Goal: Task Accomplishment & Management: Manage account settings

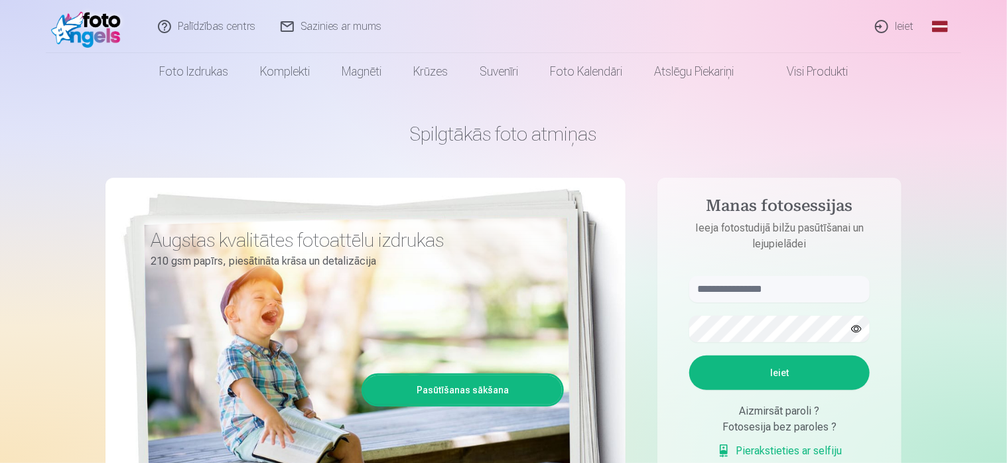
click at [198, 164] on div "Spilgtākās foto atmiņas Augstas kvalitātes fotoattēlu izdrukas 210 gsm papīrs, …" at bounding box center [504, 332] width 796 height 484
drag, startPoint x: 0, startPoint y: 0, endPoint x: 197, endPoint y: 165, distance: 256.8
click at [197, 165] on div "Spilgtākās foto atmiņas Augstas kvalitātes fotoattēlu izdrukas 210 gsm papīrs, …" at bounding box center [504, 332] width 796 height 484
click at [903, 21] on link "Ieiet" at bounding box center [895, 26] width 64 height 53
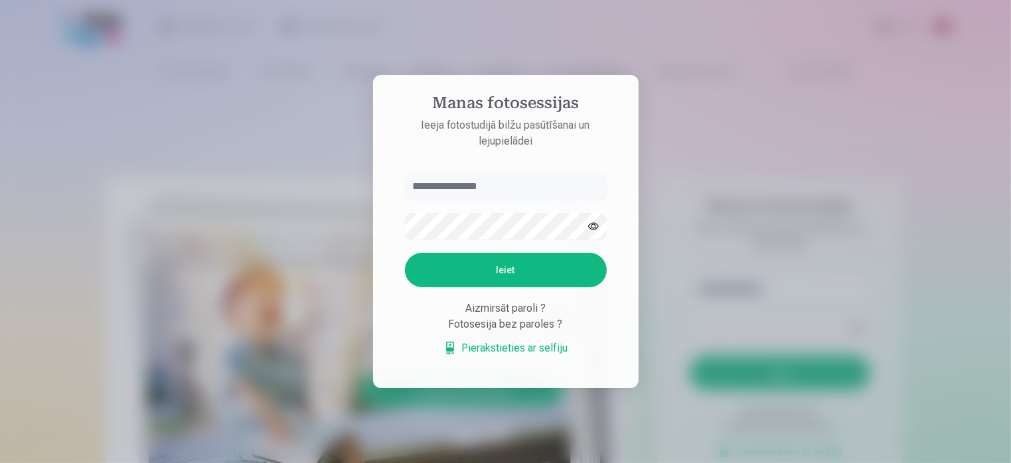
click at [512, 169] on aside "Manas fotosessijas Ieeja fotostudijā bilžu pasūtīšanai un lejupielādei Ieiet Ai…" at bounding box center [505, 231] width 265 height 313
click at [446, 190] on input "text" at bounding box center [506, 186] width 202 height 27
type input "**********"
click at [419, 280] on button "Ieiet" at bounding box center [506, 270] width 202 height 35
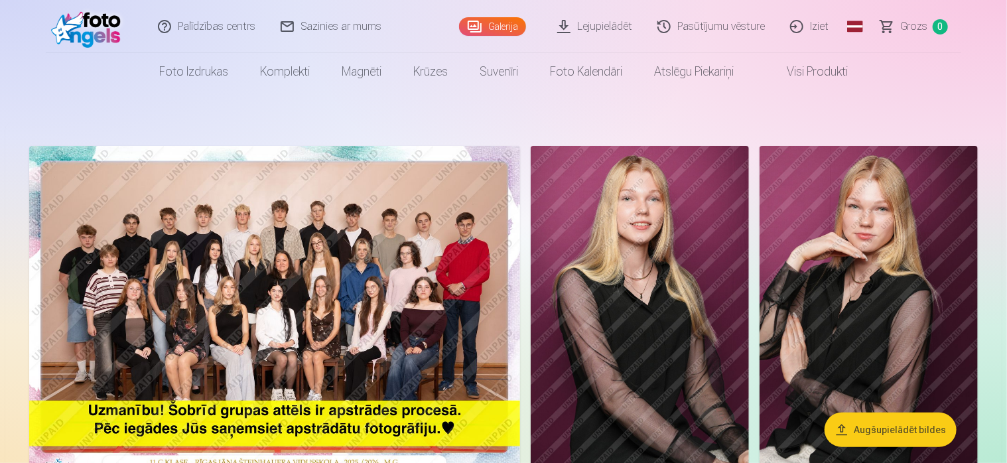
click at [415, 339] on img at bounding box center [274, 310] width 491 height 328
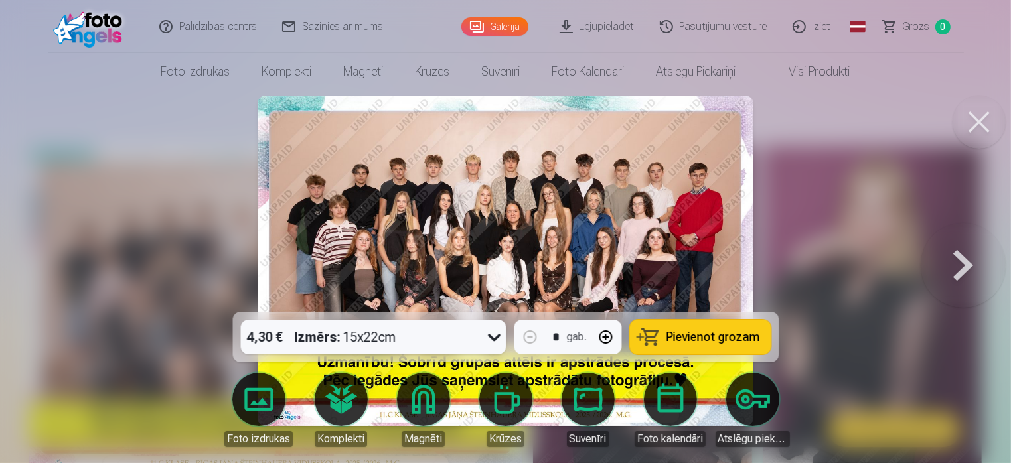
click at [1007, 217] on div at bounding box center [505, 231] width 1011 height 463
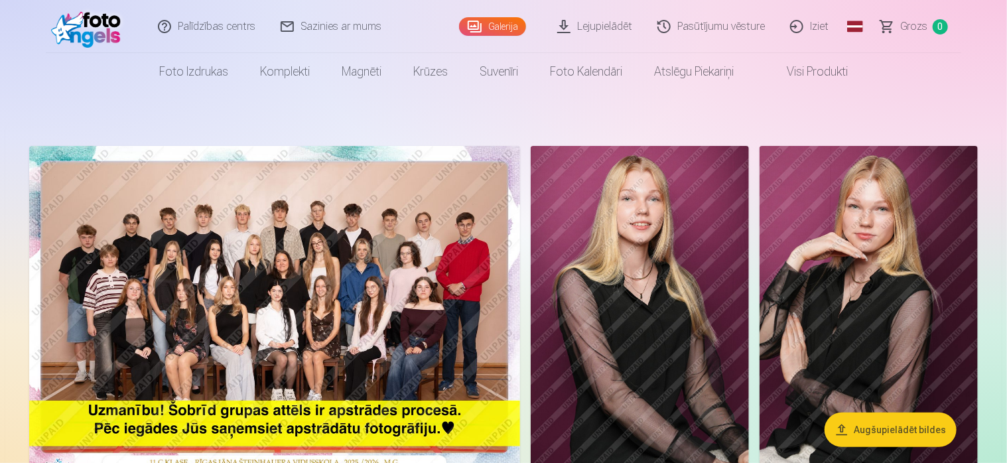
click at [441, 249] on img at bounding box center [274, 310] width 491 height 328
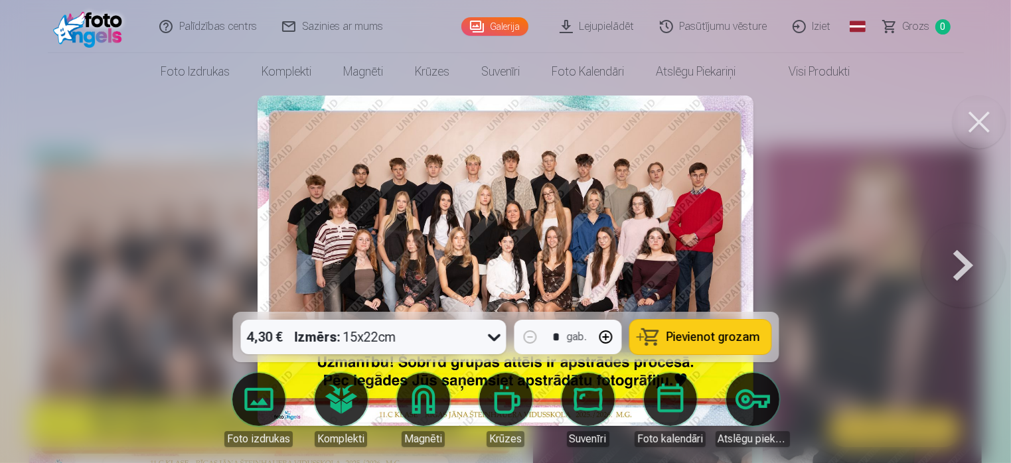
click at [969, 269] on button at bounding box center [963, 261] width 85 height 76
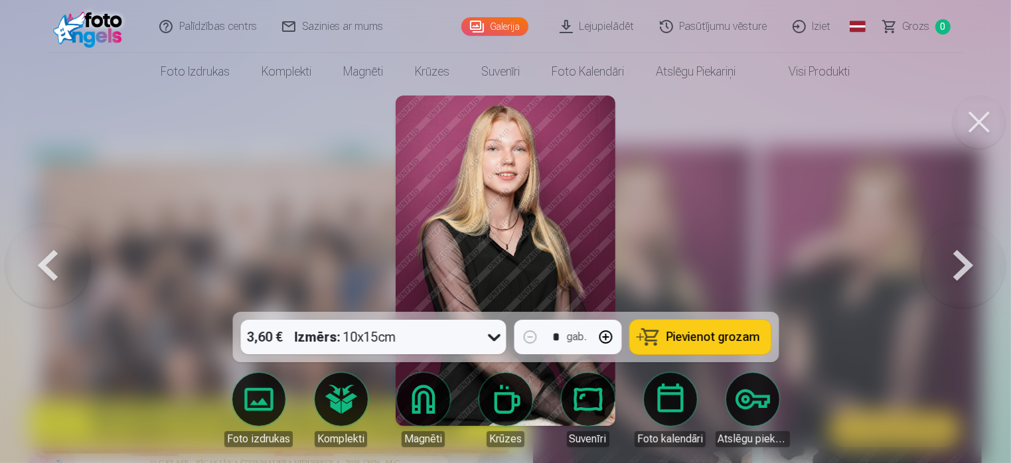
click at [969, 269] on button at bounding box center [963, 261] width 85 height 76
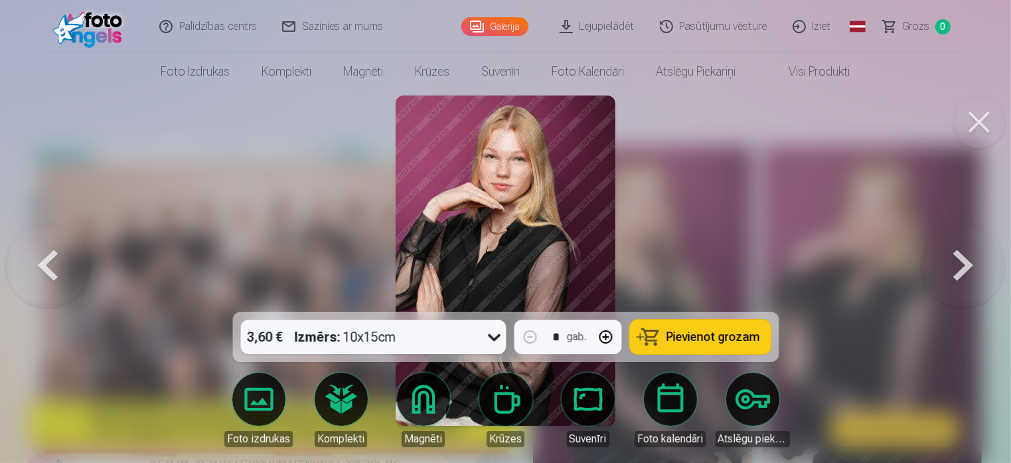
click at [969, 269] on button at bounding box center [963, 261] width 85 height 76
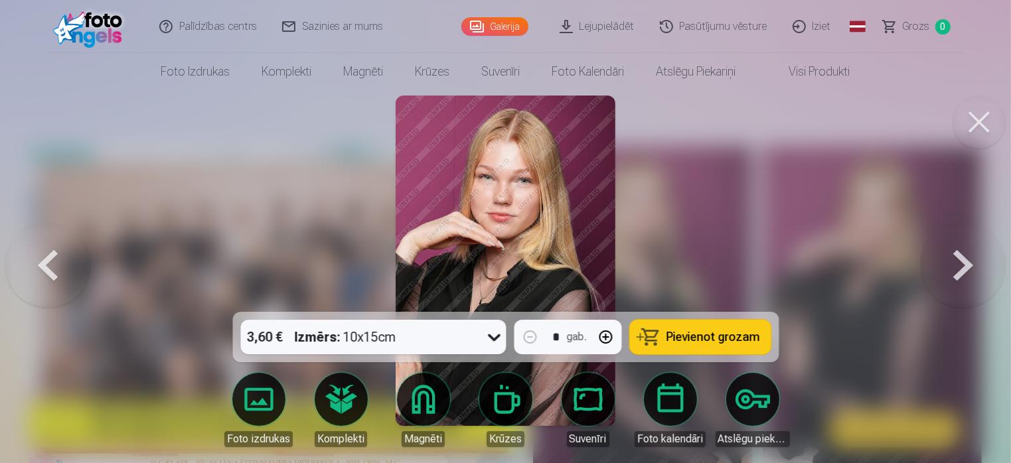
click at [969, 269] on button at bounding box center [963, 261] width 85 height 76
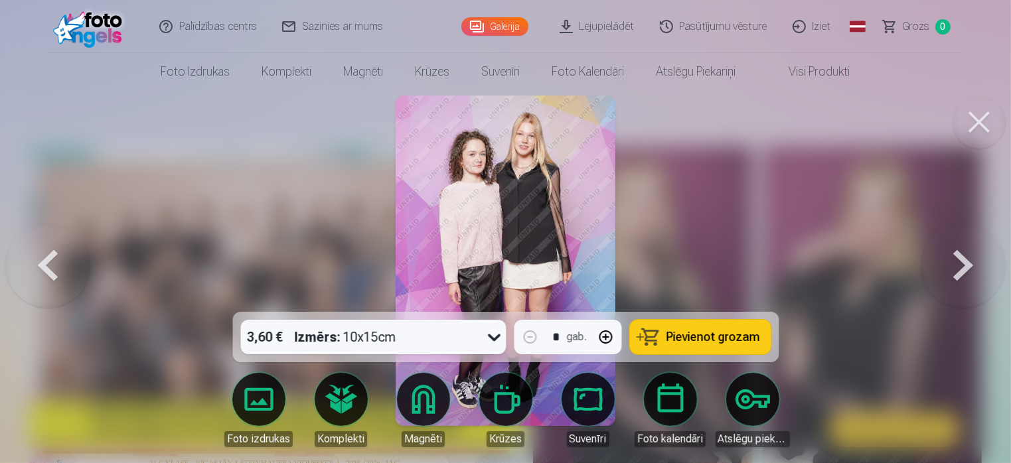
click at [969, 269] on button at bounding box center [963, 261] width 85 height 76
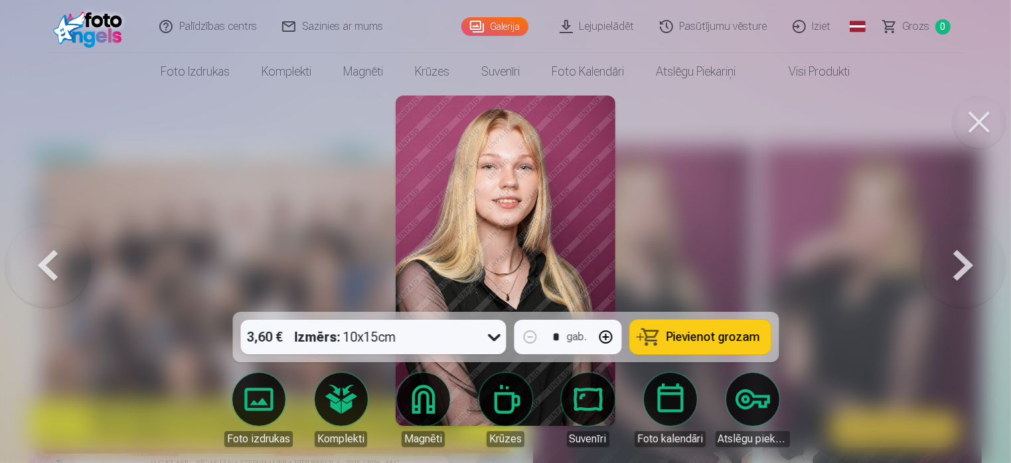
click at [969, 269] on button at bounding box center [963, 261] width 85 height 76
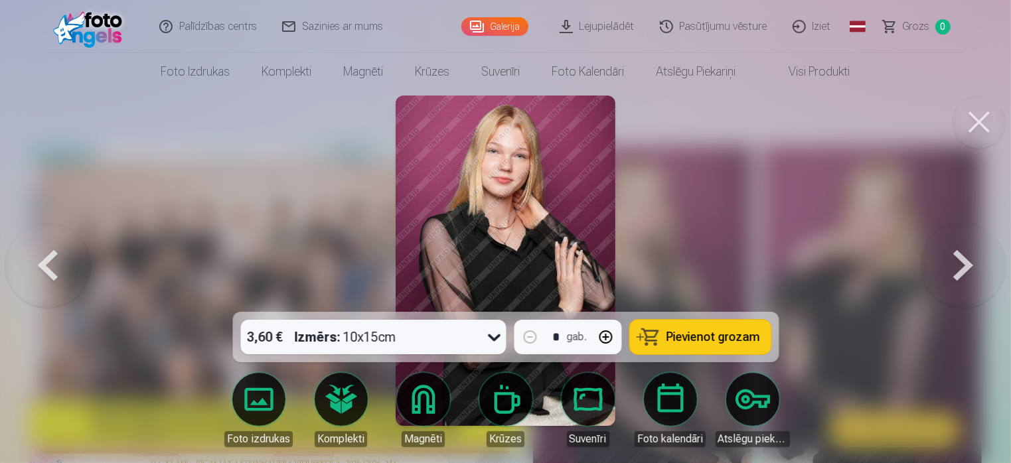
click at [51, 259] on button at bounding box center [47, 261] width 85 height 76
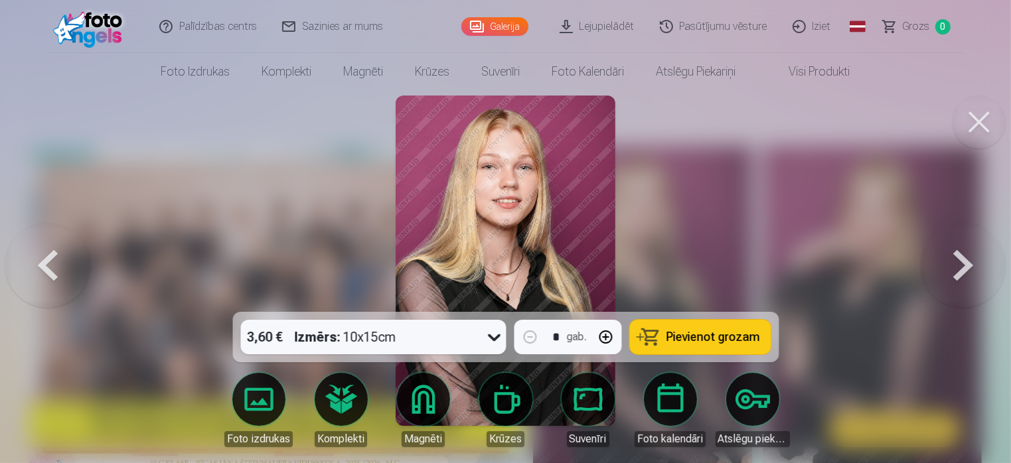
click at [966, 260] on button at bounding box center [963, 261] width 85 height 76
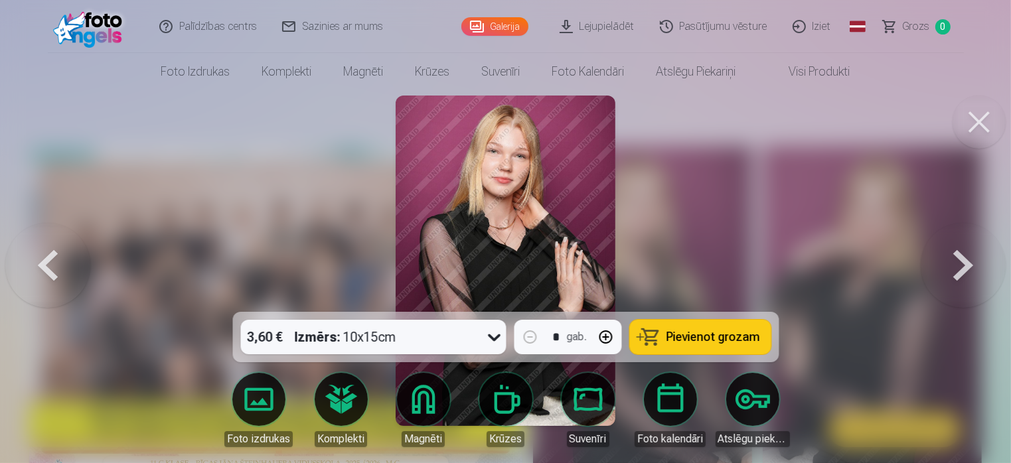
click at [966, 260] on button at bounding box center [963, 261] width 85 height 76
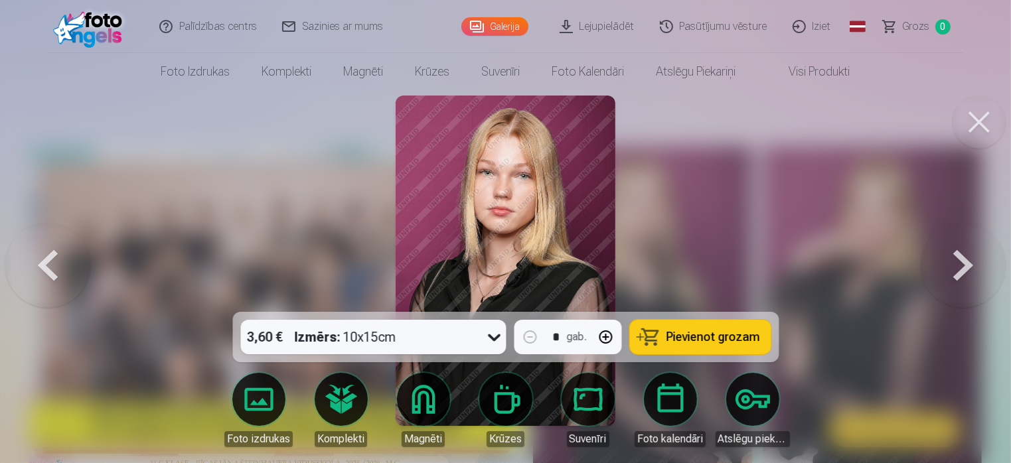
click at [966, 260] on button at bounding box center [963, 261] width 85 height 76
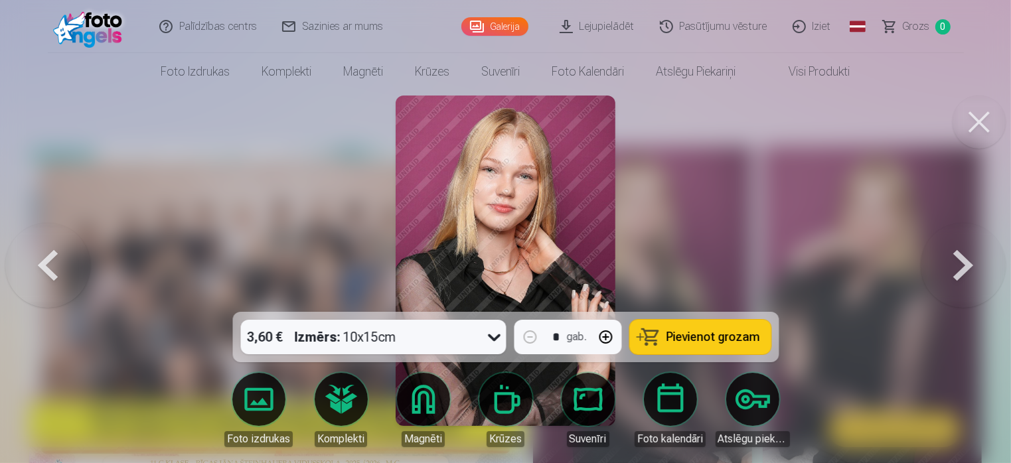
click at [966, 260] on button at bounding box center [963, 261] width 85 height 76
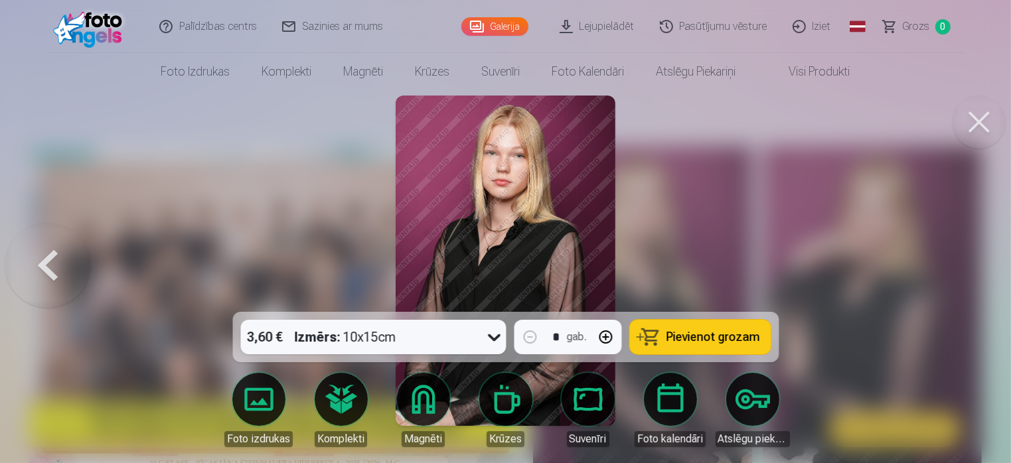
click at [966, 260] on div at bounding box center [505, 231] width 1011 height 463
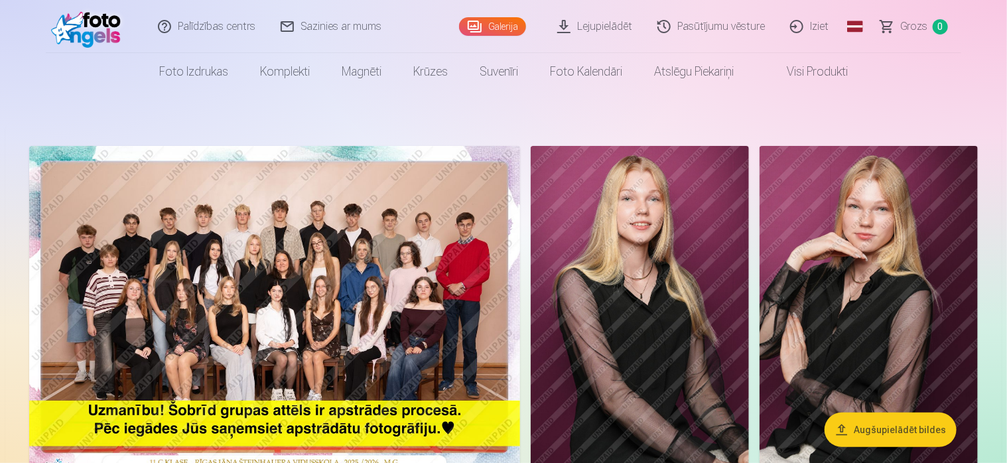
click at [966, 260] on img at bounding box center [869, 310] width 218 height 328
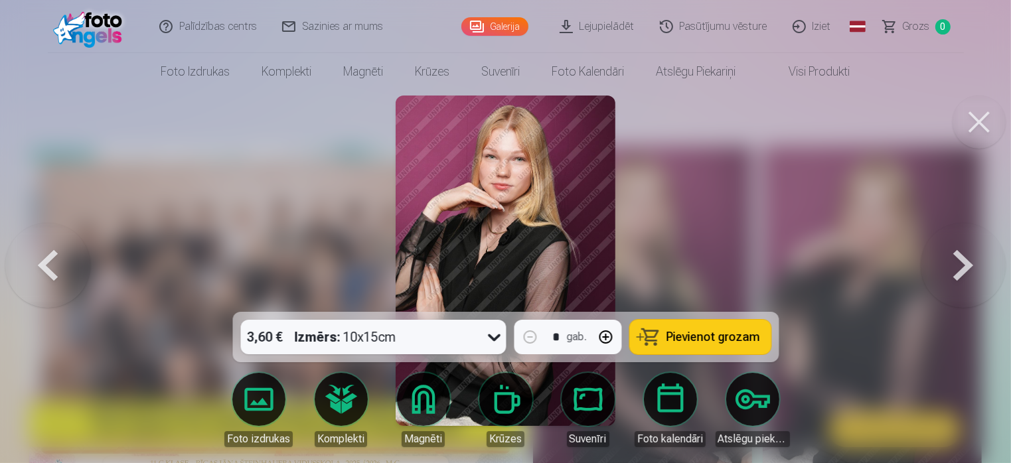
click at [955, 248] on button at bounding box center [963, 261] width 85 height 76
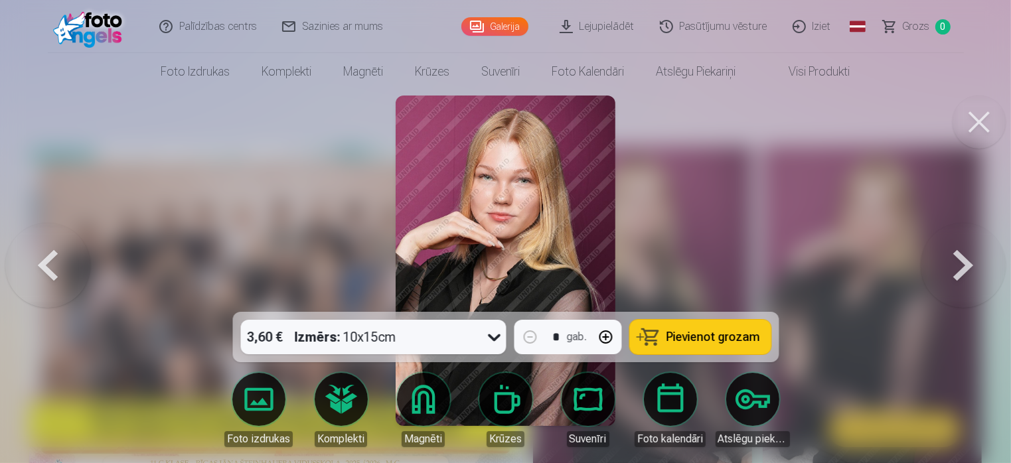
click at [955, 248] on button at bounding box center [963, 261] width 85 height 76
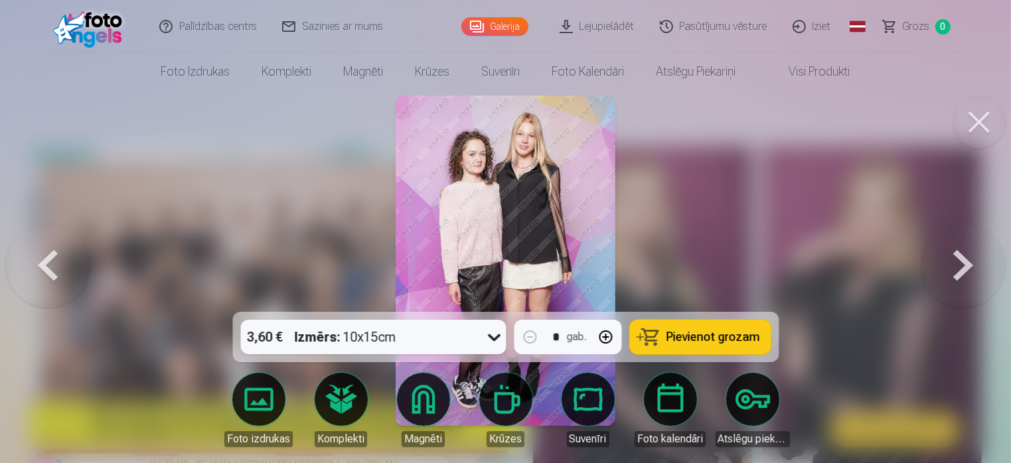
click at [955, 248] on button at bounding box center [963, 261] width 85 height 76
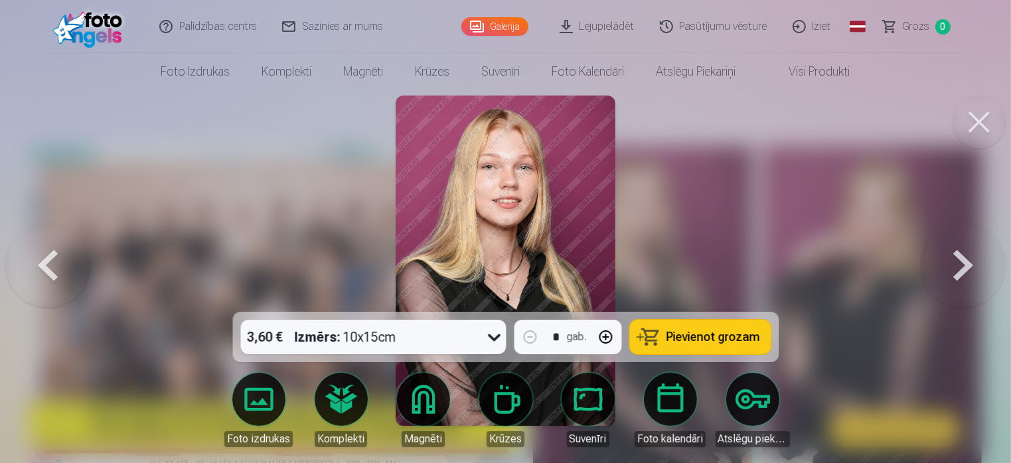
click at [955, 248] on button at bounding box center [963, 261] width 85 height 76
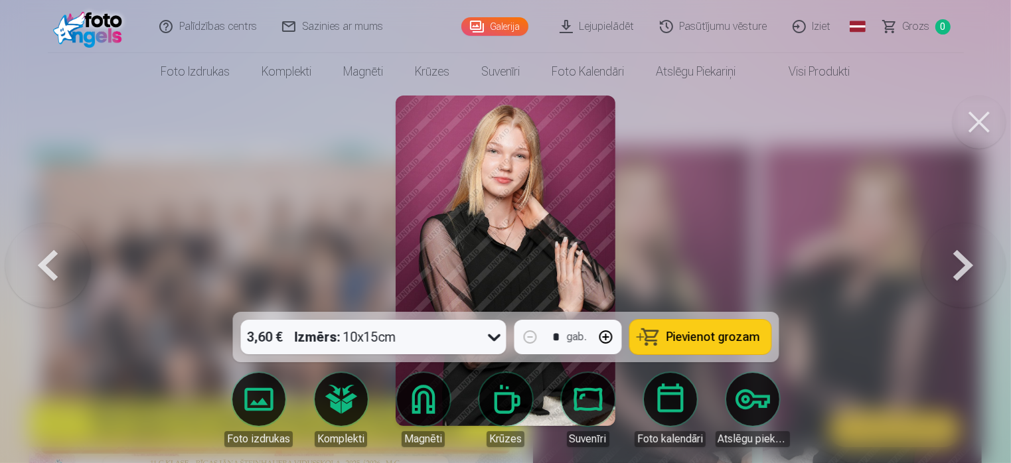
click at [955, 248] on button at bounding box center [963, 261] width 85 height 76
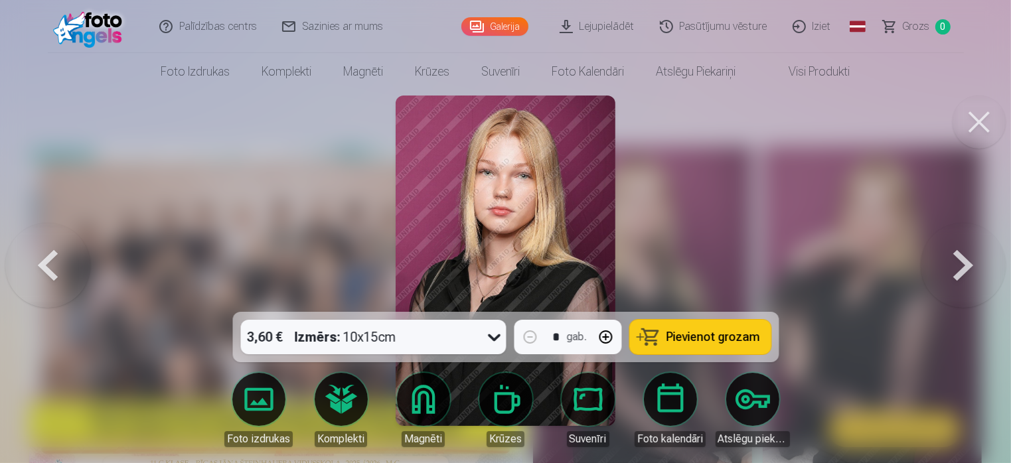
click at [955, 248] on button at bounding box center [963, 261] width 85 height 76
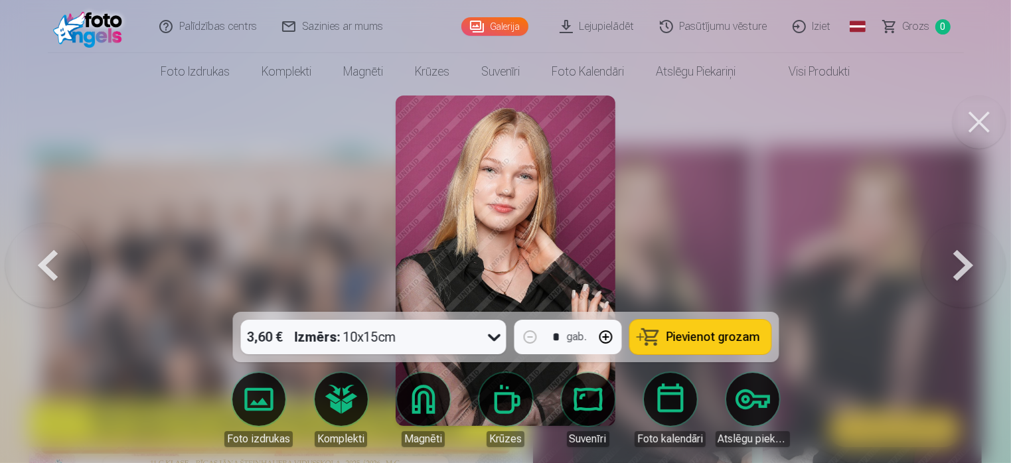
click at [955, 248] on button at bounding box center [963, 261] width 85 height 76
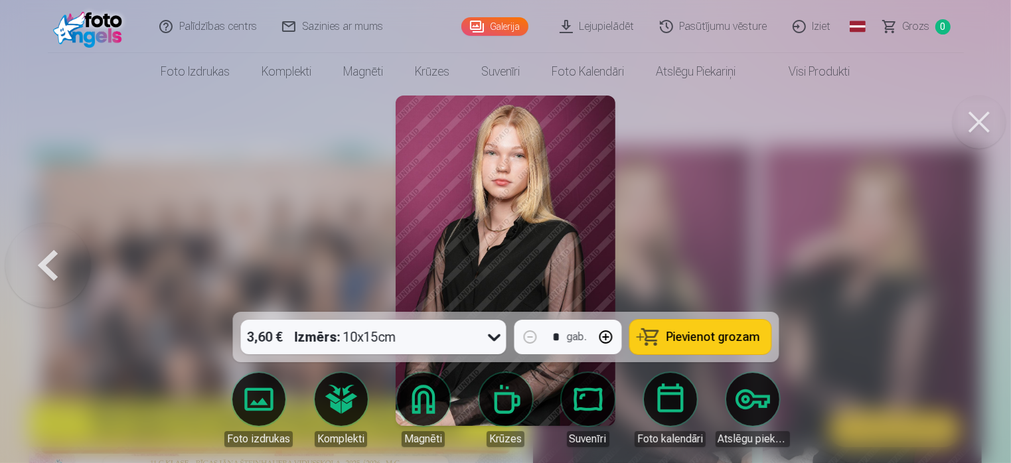
click at [955, 248] on div at bounding box center [505, 231] width 1011 height 463
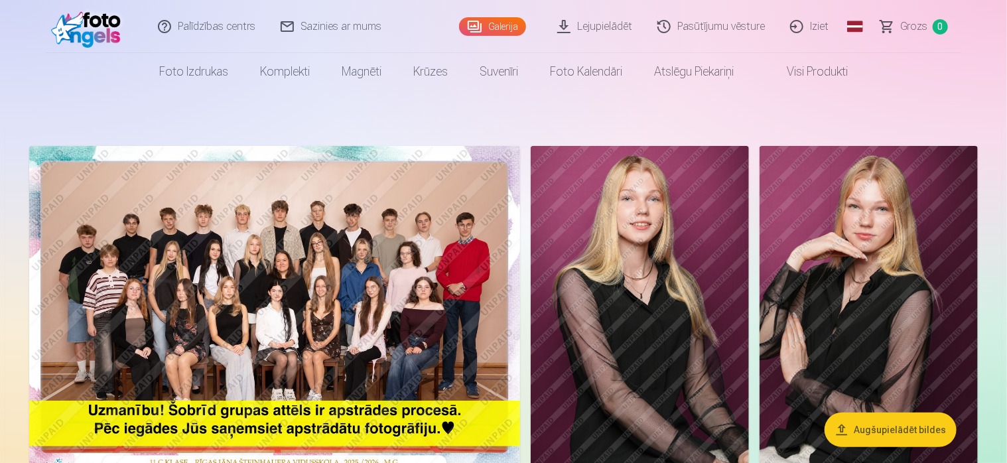
click at [955, 248] on img at bounding box center [869, 310] width 218 height 328
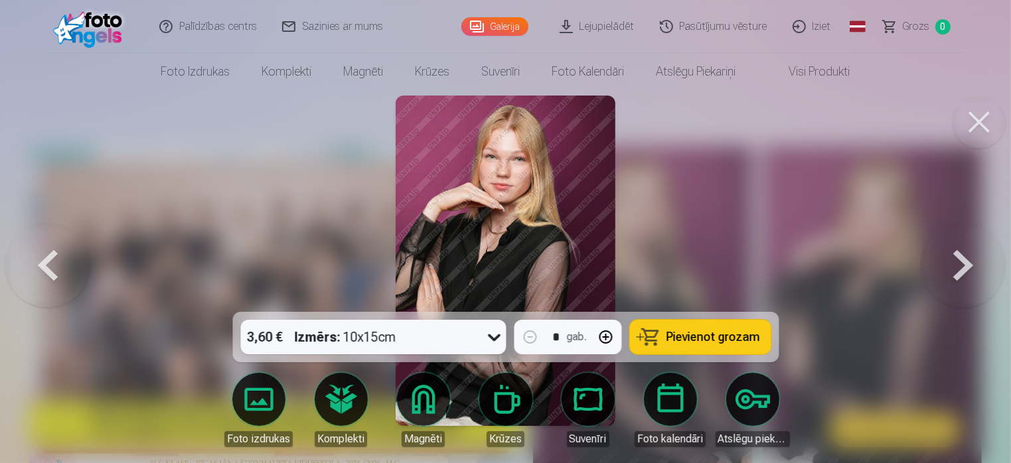
click at [955, 248] on button at bounding box center [963, 261] width 85 height 76
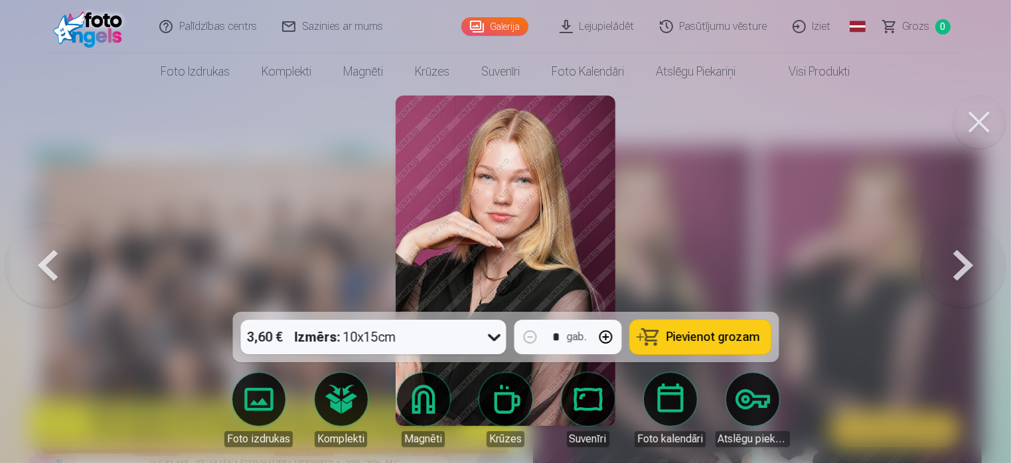
click at [955, 248] on button at bounding box center [963, 261] width 85 height 76
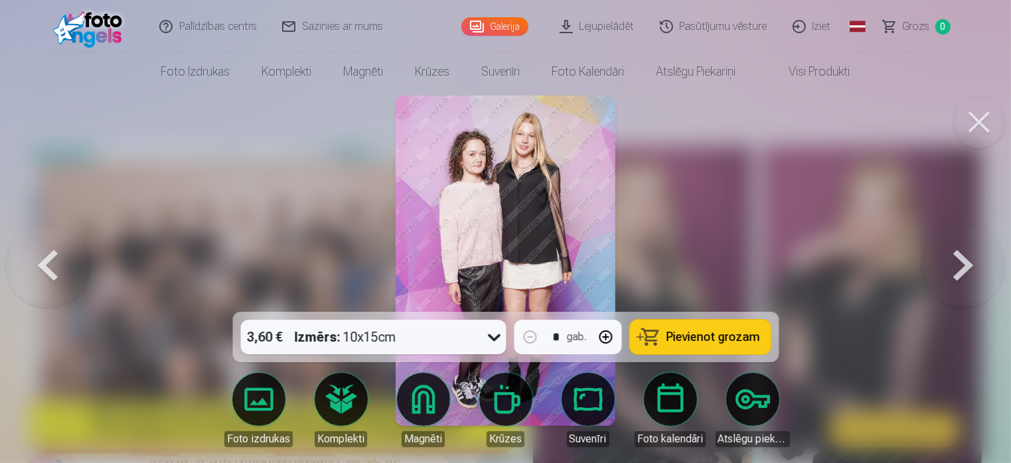
click at [955, 248] on button at bounding box center [963, 261] width 85 height 76
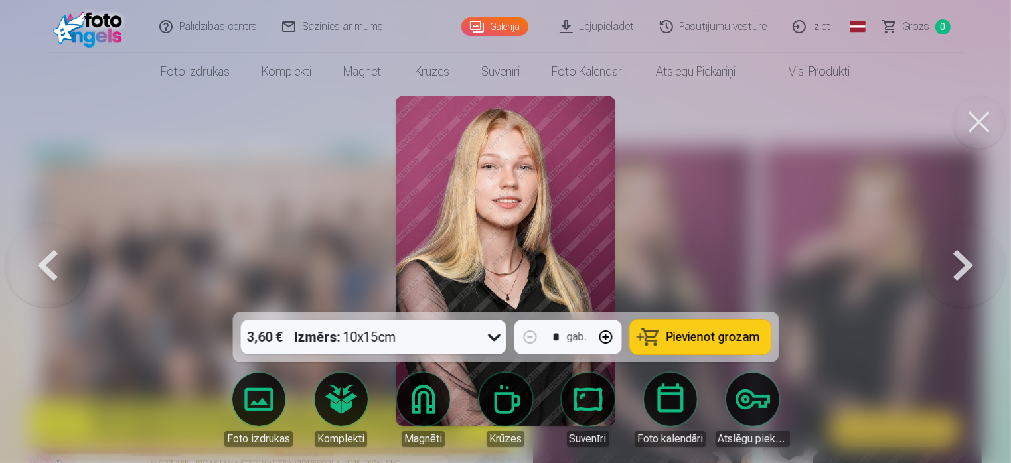
click at [955, 248] on button at bounding box center [963, 261] width 85 height 76
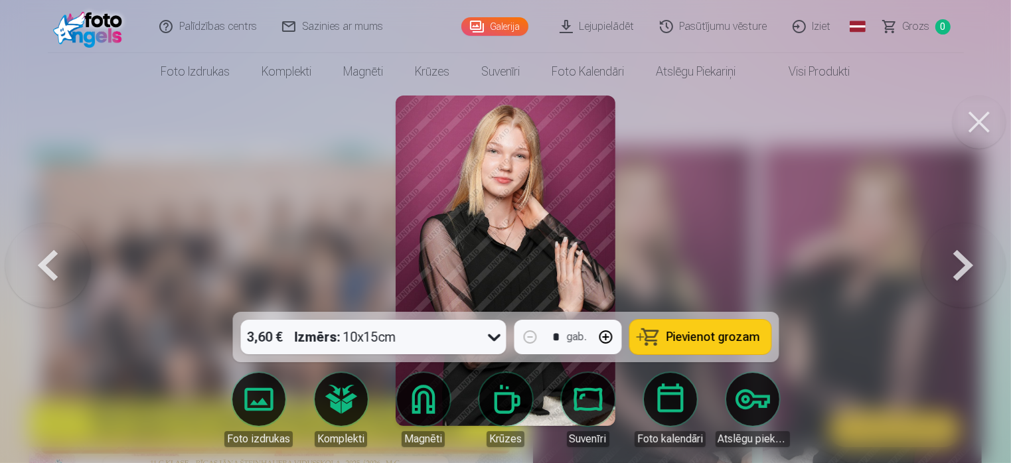
click at [955, 248] on button at bounding box center [963, 261] width 85 height 76
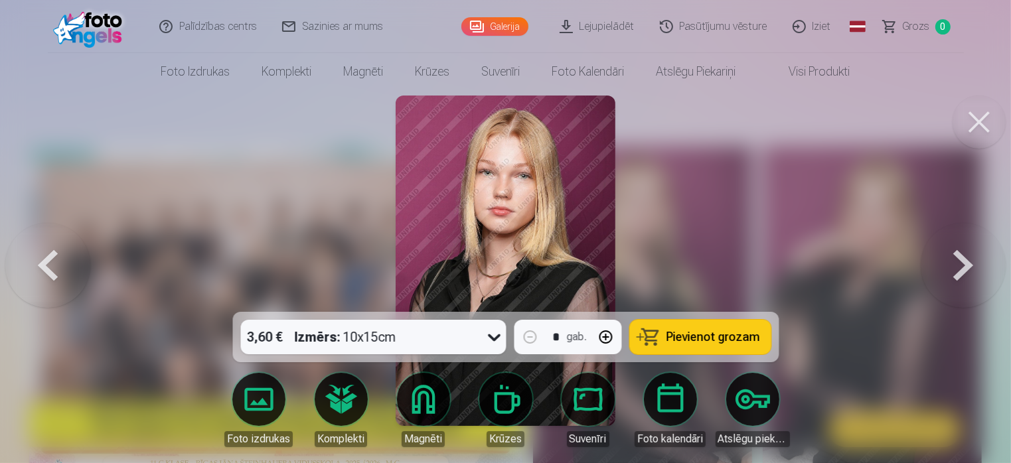
click at [955, 248] on button at bounding box center [963, 261] width 85 height 76
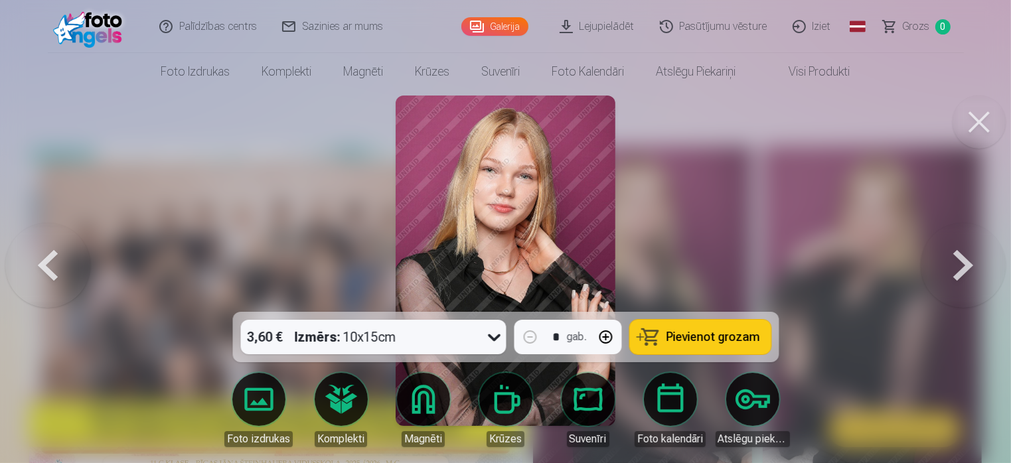
click at [955, 248] on button at bounding box center [963, 261] width 85 height 76
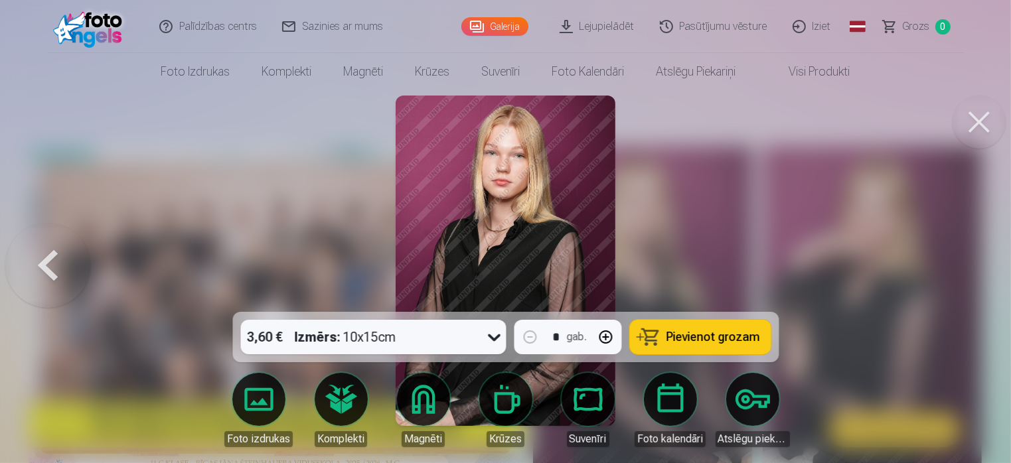
click at [955, 248] on div at bounding box center [505, 231] width 1011 height 463
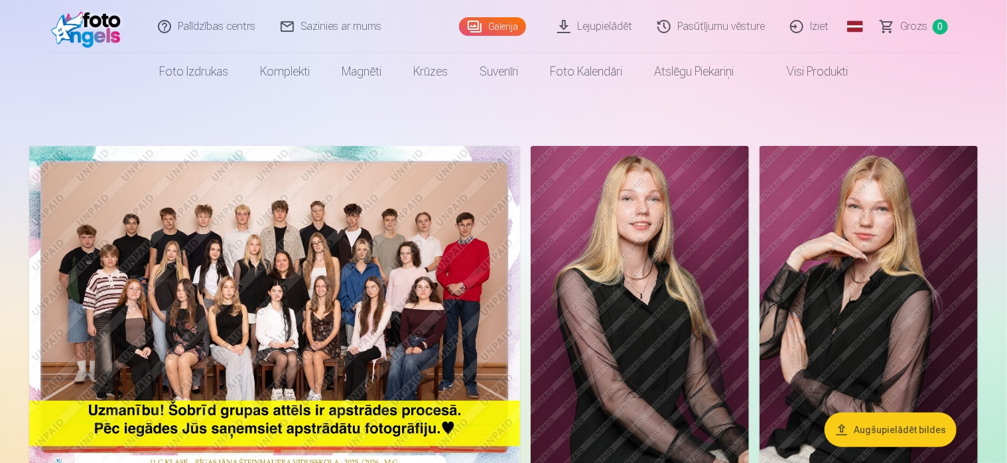
click at [824, 29] on link "Iziet" at bounding box center [811, 26] width 64 height 53
